Goal: Transaction & Acquisition: Subscribe to service/newsletter

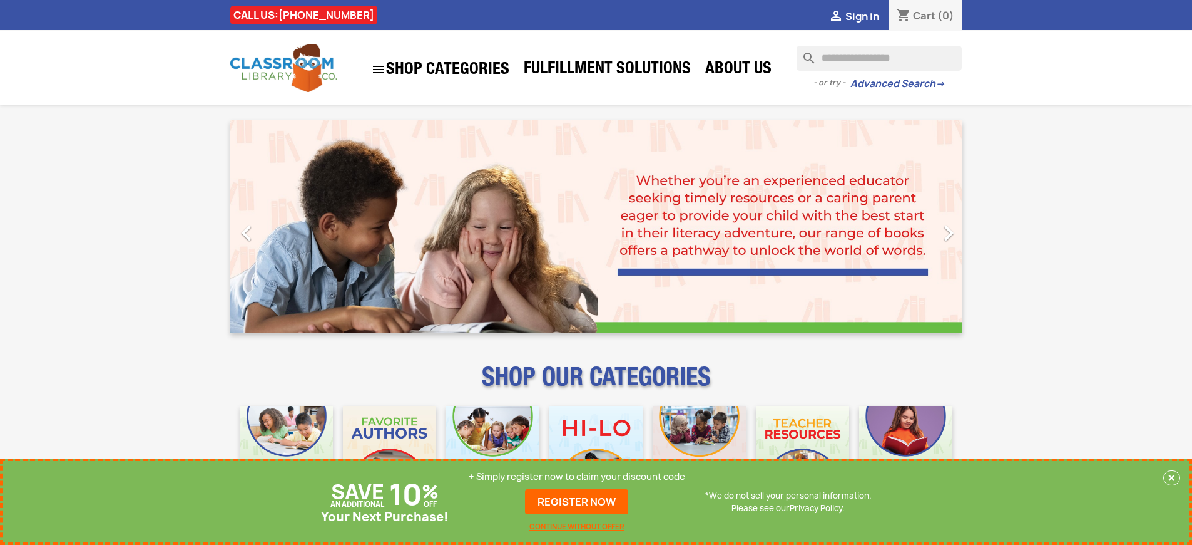
click at [577, 476] on p "+ Simply register now to claim your discount code" at bounding box center [577, 476] width 217 height 13
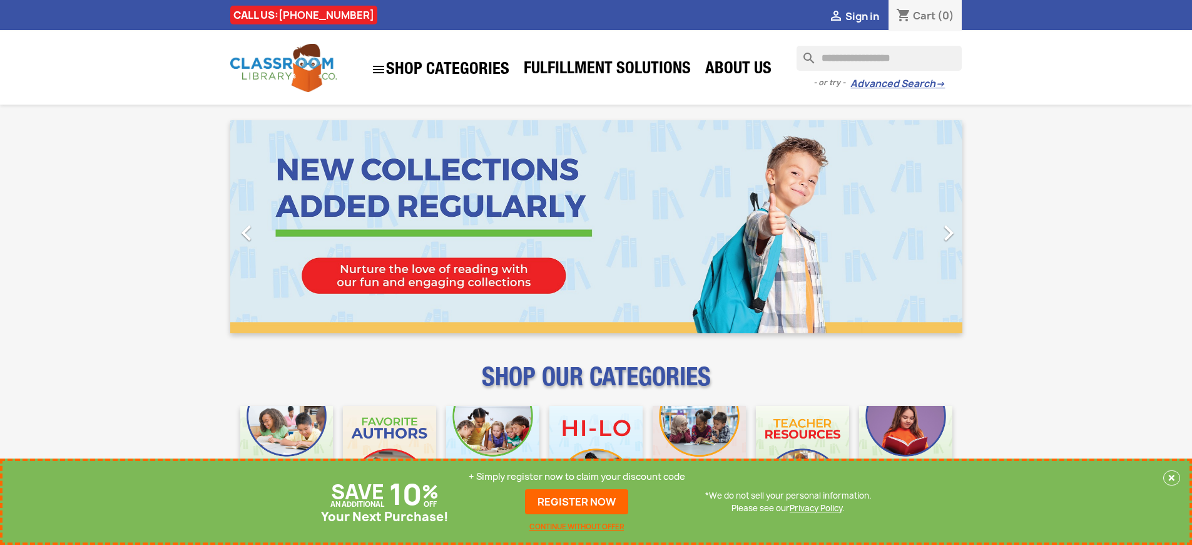
click at [577, 476] on p "+ Simply register now to claim your discount code" at bounding box center [577, 476] width 217 height 13
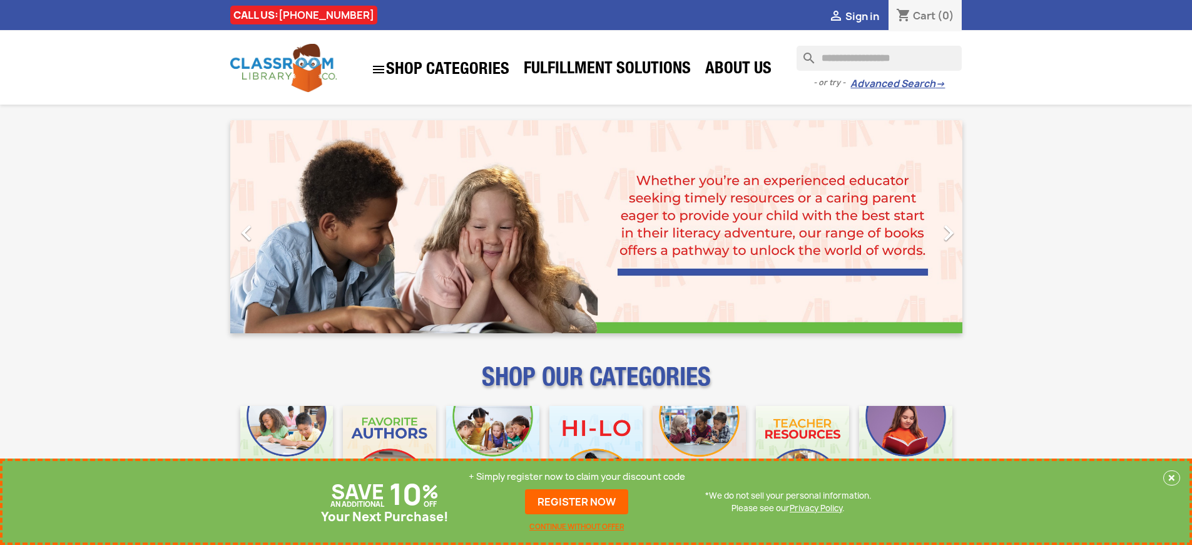
click at [577, 476] on p "+ Simply register now to claim your discount code" at bounding box center [577, 476] width 217 height 13
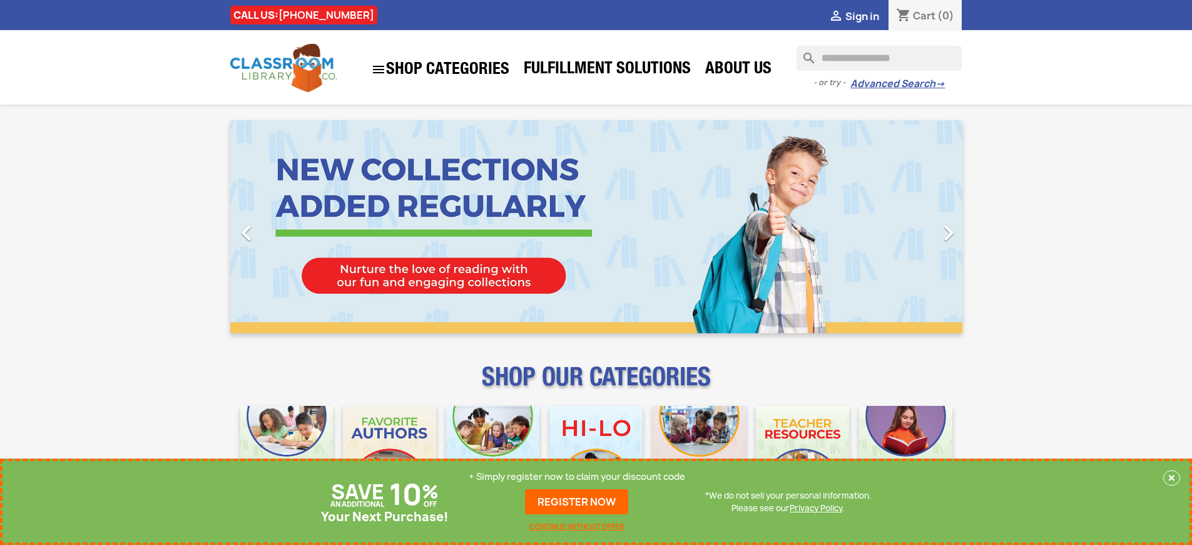
click at [577, 476] on p "+ Simply register now to claim your discount code" at bounding box center [577, 476] width 217 height 13
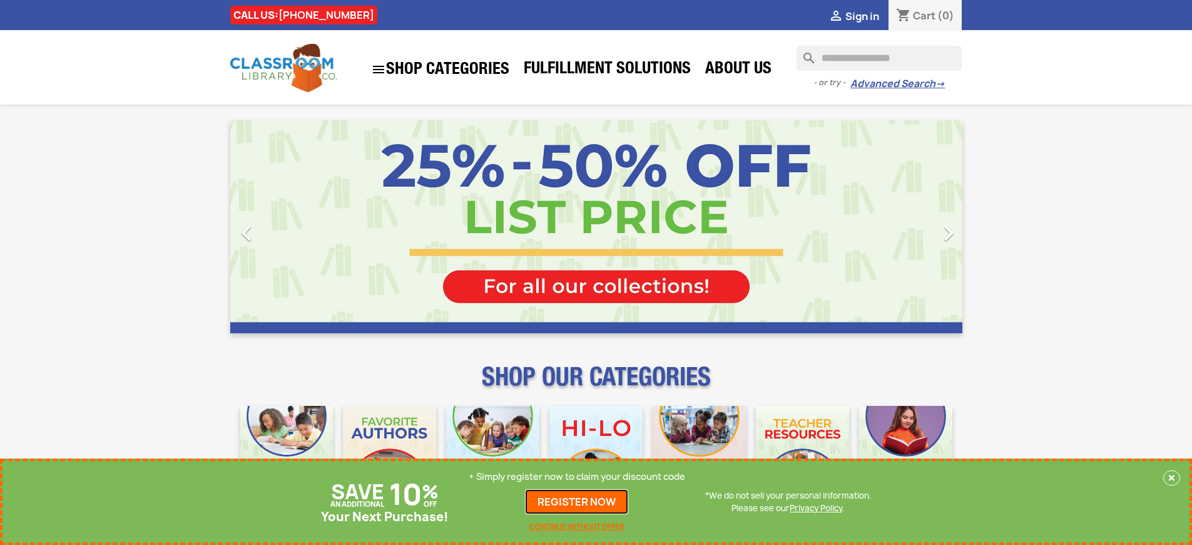
click at [577, 501] on link "REGISTER NOW" at bounding box center [576, 501] width 103 height 25
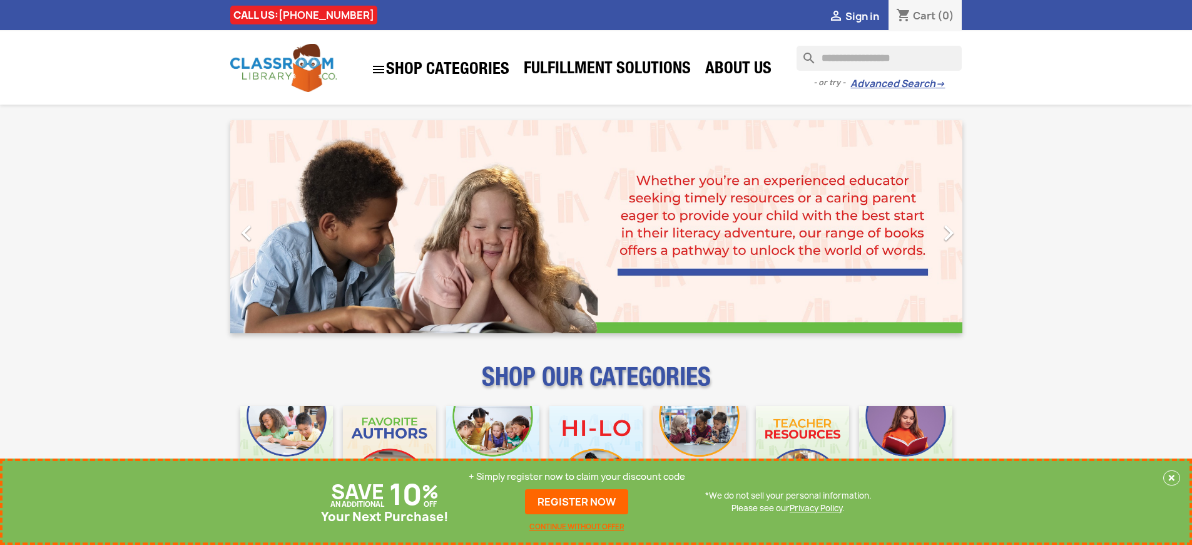
click at [577, 476] on p "+ Simply register now to claim your discount code" at bounding box center [577, 476] width 217 height 13
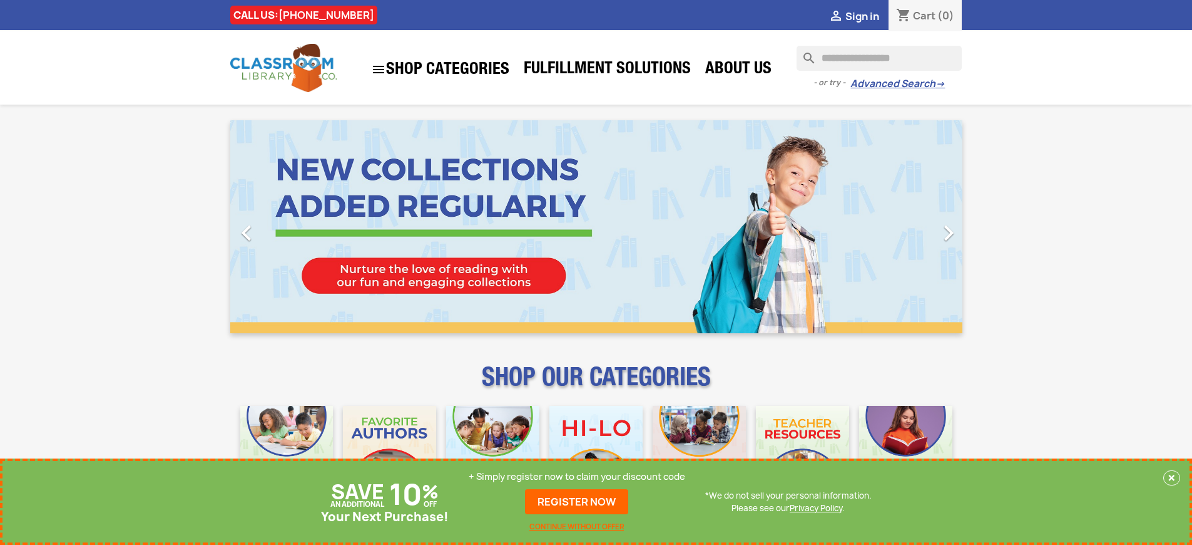
click at [577, 476] on p "+ Simply register now to claim your discount code" at bounding box center [577, 476] width 217 height 13
click at [577, 501] on link "REGISTER NOW" at bounding box center [576, 501] width 103 height 25
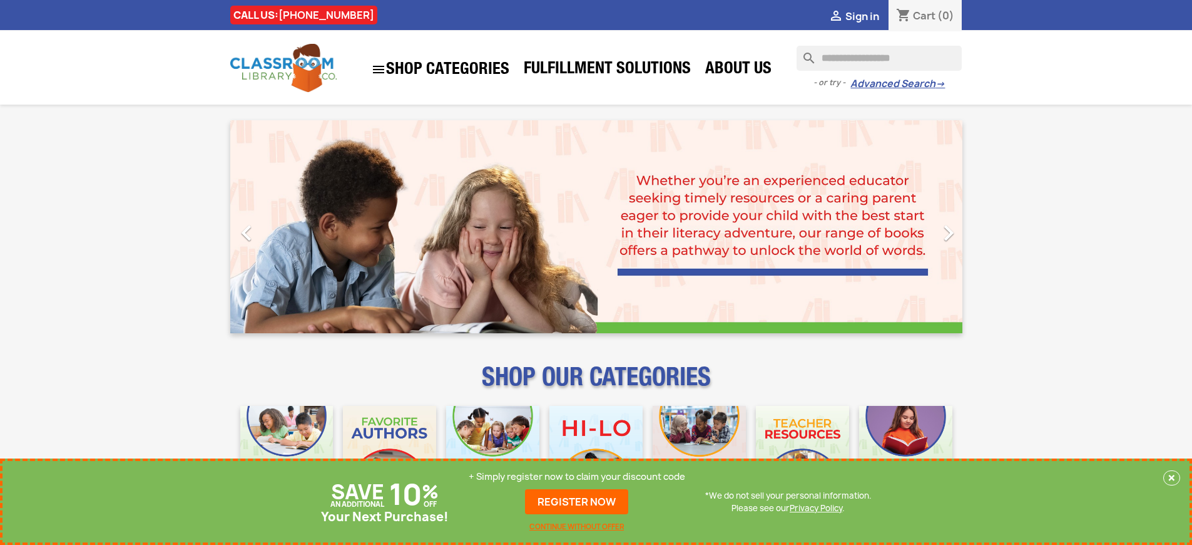
click at [577, 476] on p "+ Simply register now to claim your discount code" at bounding box center [577, 476] width 217 height 13
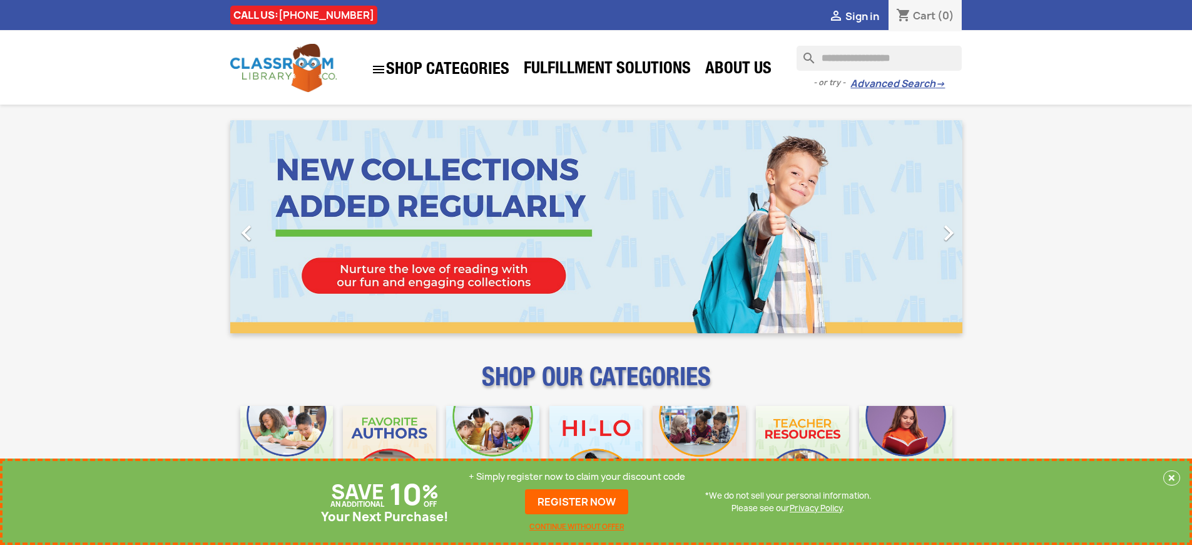
click at [577, 476] on p "+ Simply register now to claim your discount code" at bounding box center [577, 476] width 217 height 13
click at [577, 501] on link "REGISTER NOW" at bounding box center [576, 501] width 103 height 25
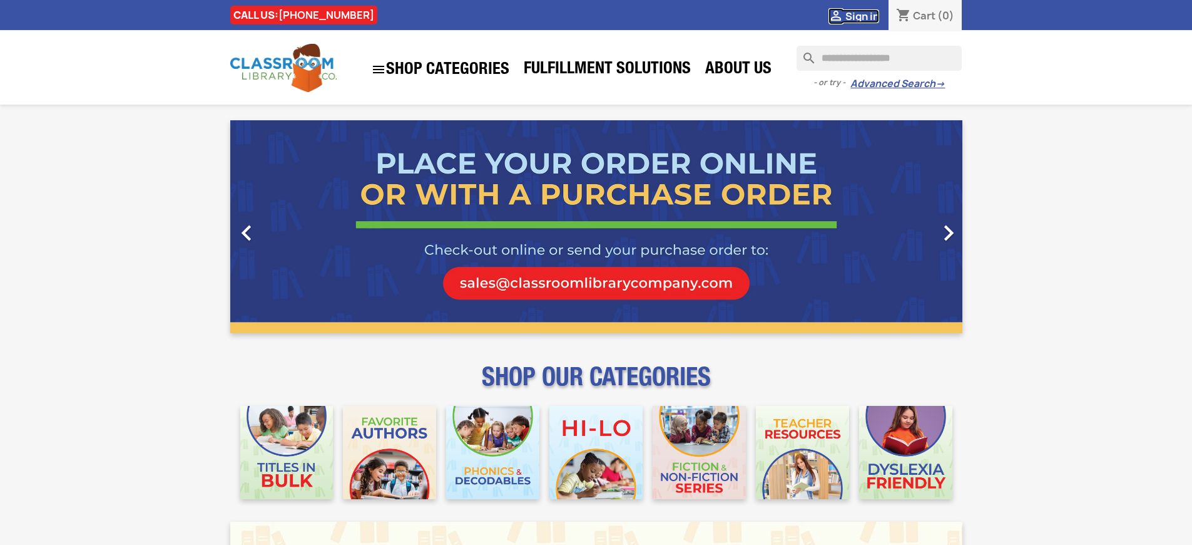
click at [862, 16] on span "Sign in" at bounding box center [863, 16] width 34 height 14
